Goal: Navigation & Orientation: Find specific page/section

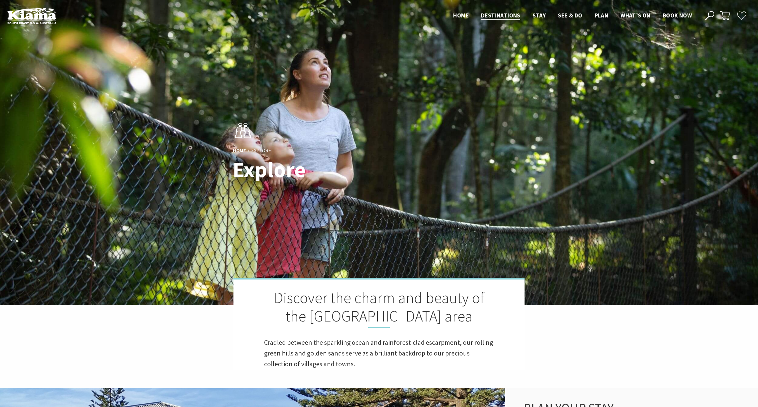
click at [724, 16] on icon at bounding box center [725, 16] width 10 height 10
click at [726, 13] on icon at bounding box center [725, 16] width 10 height 10
click at [717, 14] on div "Close Nav Home Destinations Towns & Villages Kiama Gerringong Gerroa Jamberoo M…" at bounding box center [598, 16] width 303 height 10
click at [724, 13] on icon at bounding box center [725, 16] width 10 height 10
click at [708, 15] on use at bounding box center [709, 15] width 9 height 9
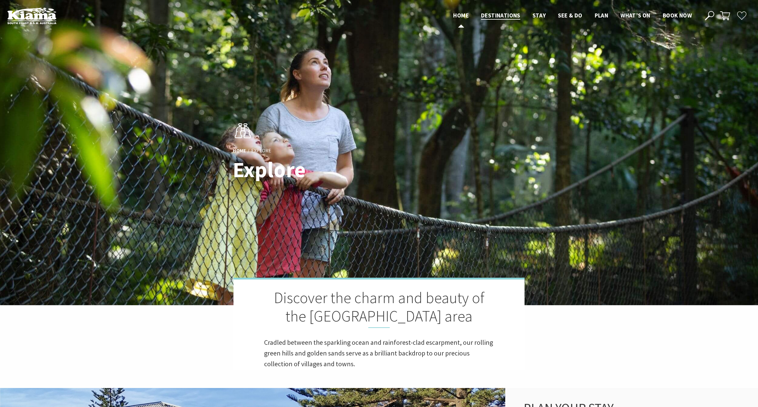
click at [462, 16] on span "Home" at bounding box center [461, 15] width 16 height 7
